Goal: Obtain resource: Obtain resource

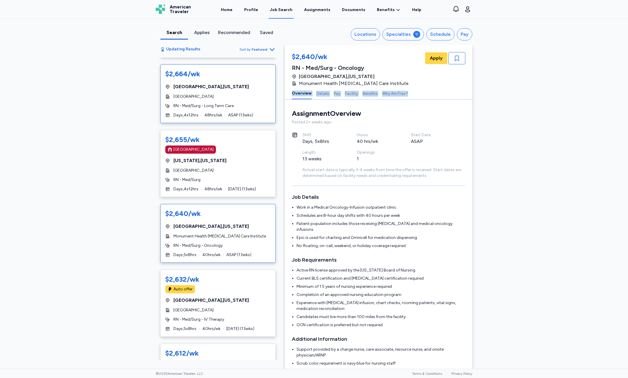
scroll to position [1, 0]
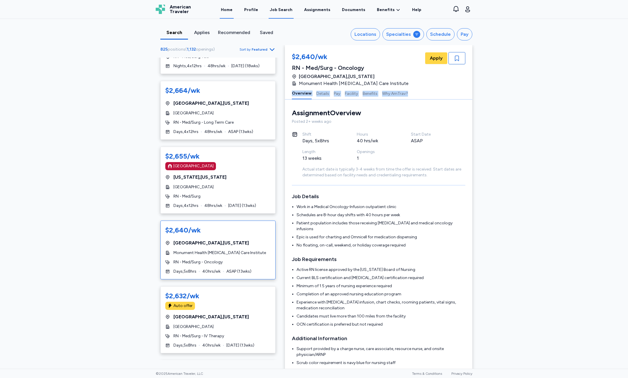
click at [233, 12] on link "Home" at bounding box center [227, 10] width 14 height 18
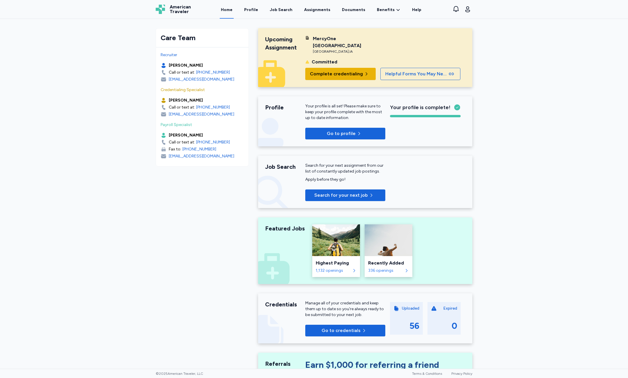
click at [333, 77] on span "Complete credentialing" at bounding box center [336, 73] width 53 height 7
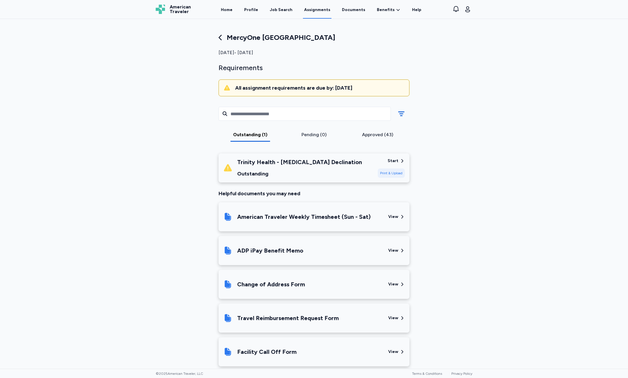
click at [218, 40] on icon at bounding box center [220, 37] width 8 height 8
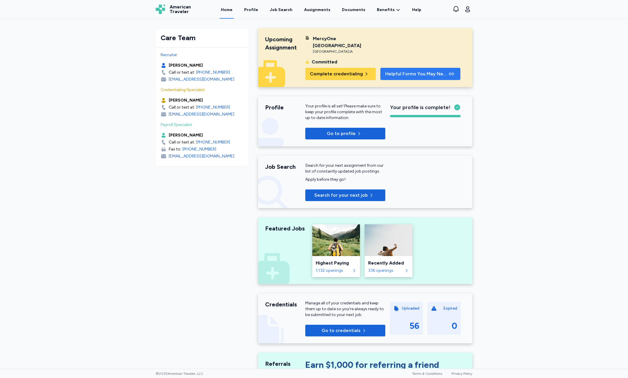
click at [396, 76] on span "Helpful Forms You May Need" at bounding box center [416, 73] width 62 height 7
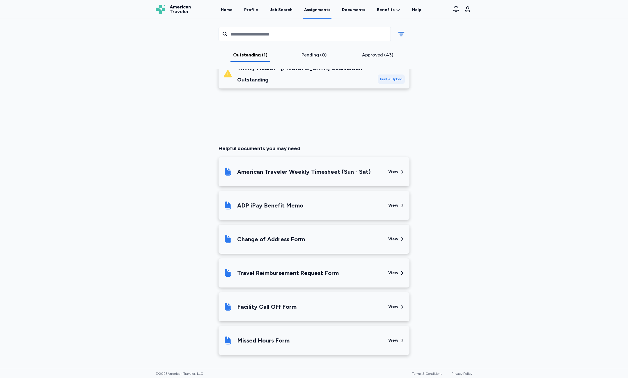
scroll to position [94, 0]
click at [303, 345] on div "Missed Hours Form" at bounding box center [303, 340] width 160 height 20
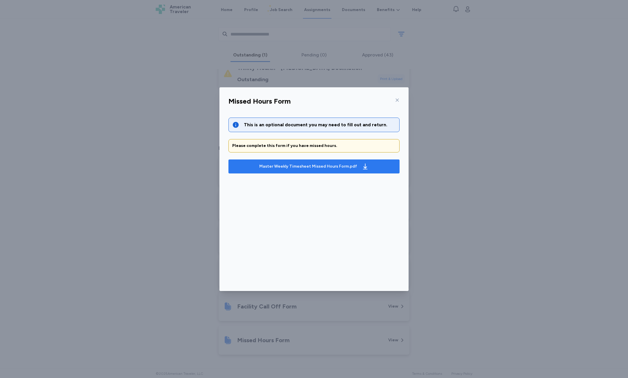
click at [387, 169] on span "Master Weekly Timesheet Missed Hours Form.pdf" at bounding box center [314, 166] width 162 height 9
